Goal: Information Seeking & Learning: Learn about a topic

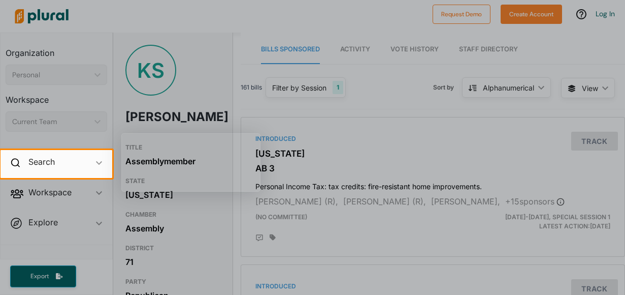
click at [357, 51] on div at bounding box center [312, 75] width 625 height 150
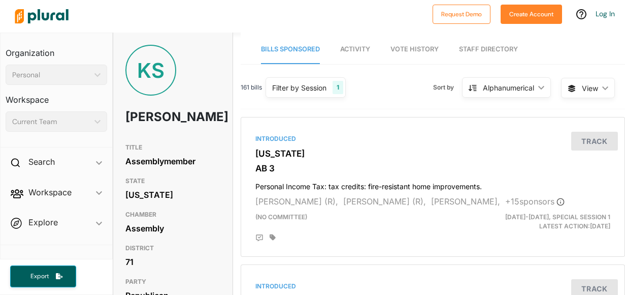
click at [354, 53] on link "Activity" at bounding box center [355, 49] width 30 height 29
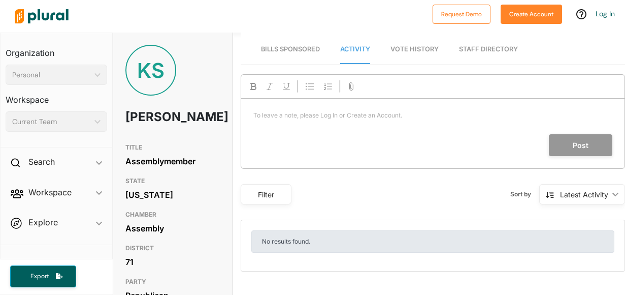
click at [396, 45] on span "Vote History" at bounding box center [415, 49] width 48 height 8
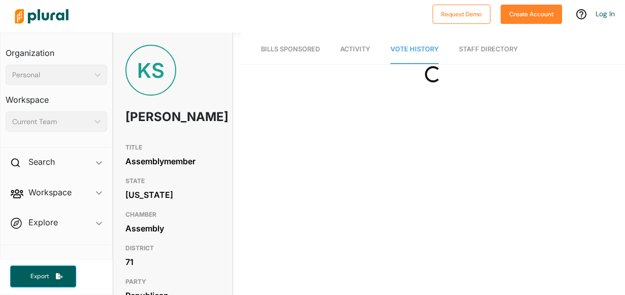
click at [498, 48] on link "Staff Directory" at bounding box center [488, 49] width 59 height 29
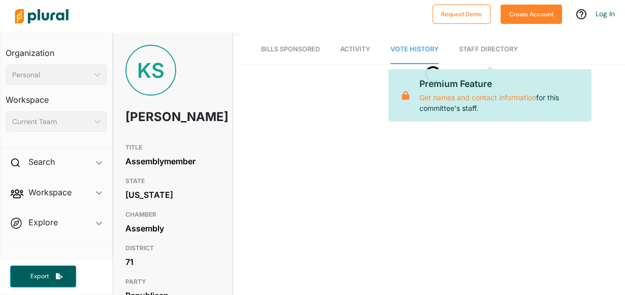
click at [498, 48] on link "Staff Directory" at bounding box center [488, 49] width 59 height 29
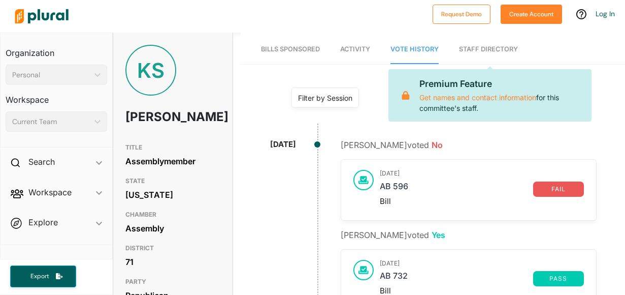
click at [314, 51] on span "Bills Sponsored" at bounding box center [290, 49] width 59 height 8
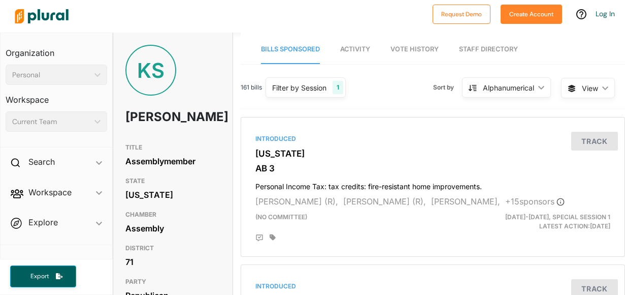
click at [416, 45] on span "Vote History" at bounding box center [415, 49] width 48 height 8
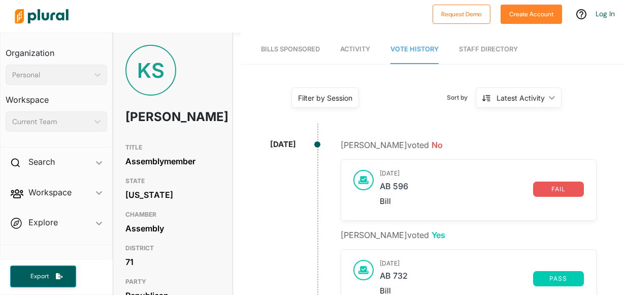
click at [479, 47] on link "Staff Directory" at bounding box center [488, 49] width 59 height 29
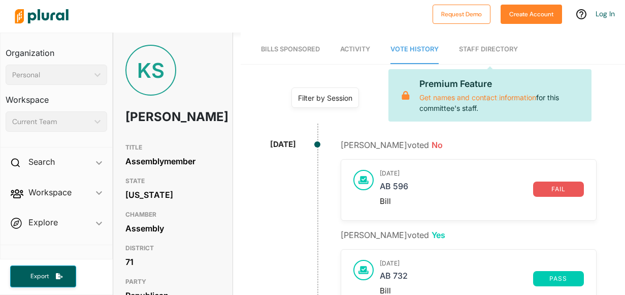
click at [305, 50] on span "Bills Sponsored" at bounding box center [290, 49] width 59 height 8
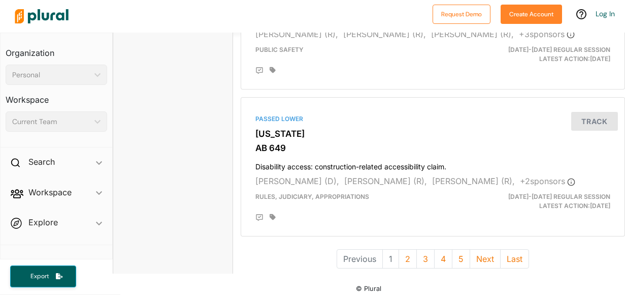
scroll to position [2880, 0]
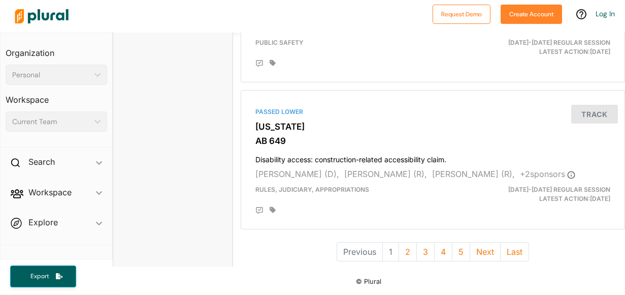
scroll to position [1341, 0]
